Goal: Find specific page/section: Find specific page/section

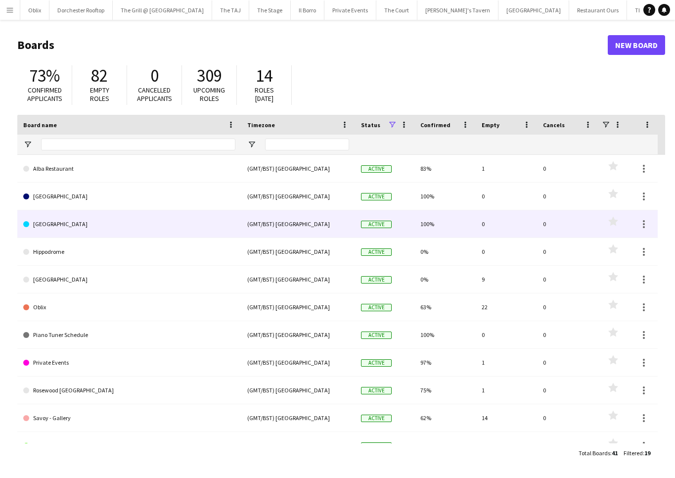
click at [145, 222] on link "[GEOGRAPHIC_DATA]" at bounding box center [129, 224] width 212 height 28
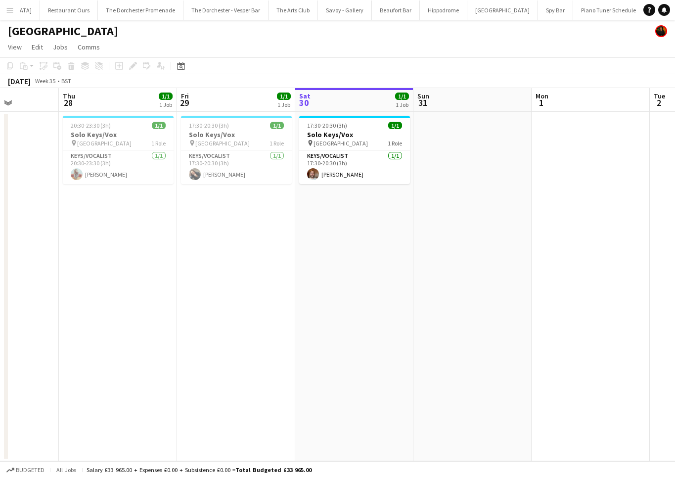
scroll to position [0, 335]
